Goal: Task Accomplishment & Management: Use online tool/utility

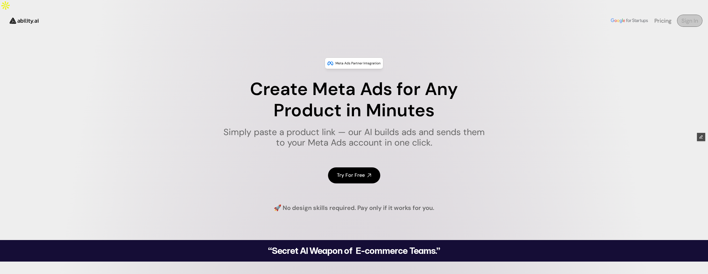
click at [692, 17] on h4 "Sign In" at bounding box center [689, 21] width 17 height 8
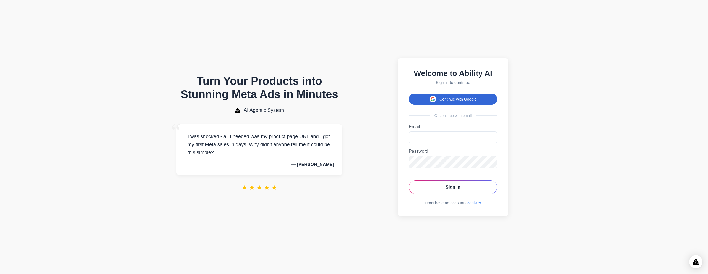
click at [447, 102] on button "Continue with Google" at bounding box center [453, 99] width 88 height 11
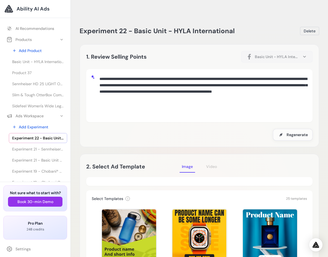
select select "**********"
click at [31, 74] on span "Product 37" at bounding box center [21, 73] width 19 height 6
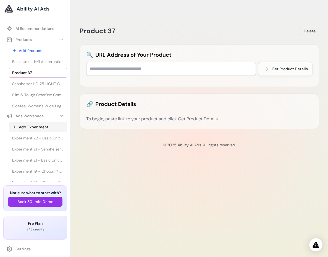
click at [37, 127] on link "Add Experiment" at bounding box center [38, 127] width 58 height 10
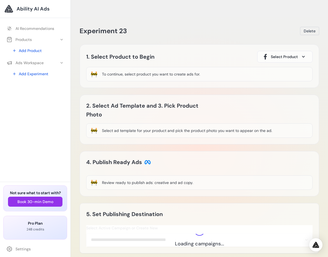
click at [280, 54] on span "Select Product" at bounding box center [284, 57] width 27 height 6
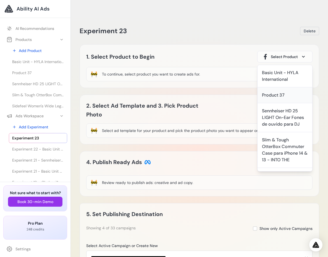
click at [278, 92] on div "Product 37" at bounding box center [273, 95] width 23 height 7
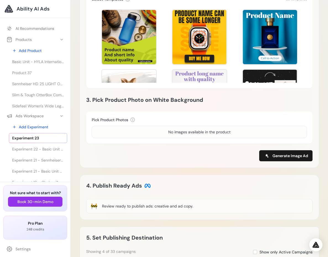
scroll to position [180, 0]
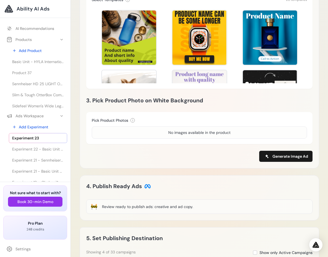
click at [190, 130] on div "No images available in the product" at bounding box center [199, 133] width 62 height 6
